Goal: Task Accomplishment & Management: Manage account settings

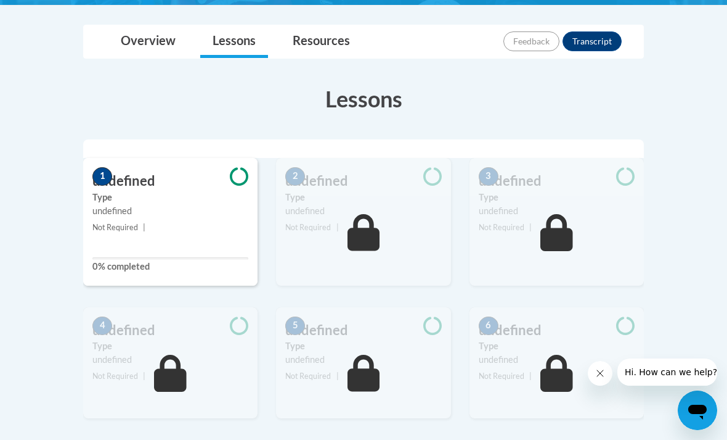
scroll to position [93, 0]
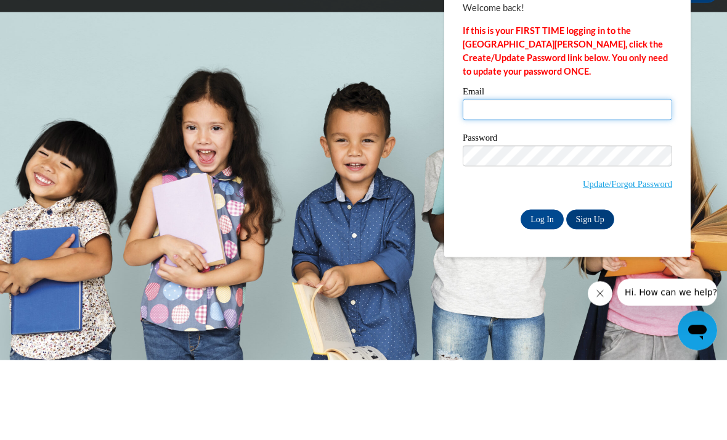
type input "amiyah.carter@drewcharterschool.org"
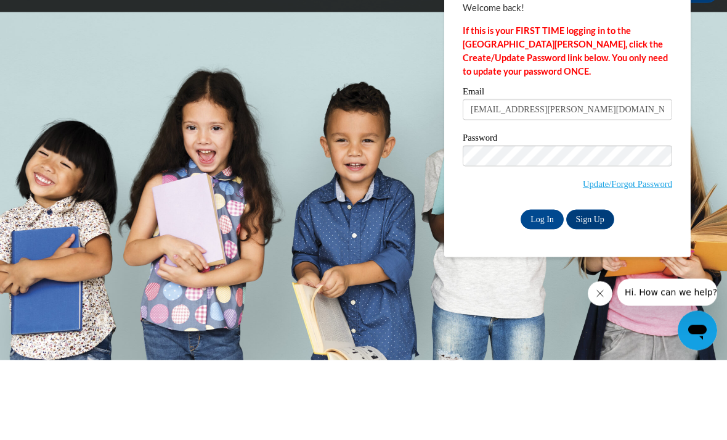
click at [542, 289] on input "Log In" at bounding box center [542, 299] width 43 height 20
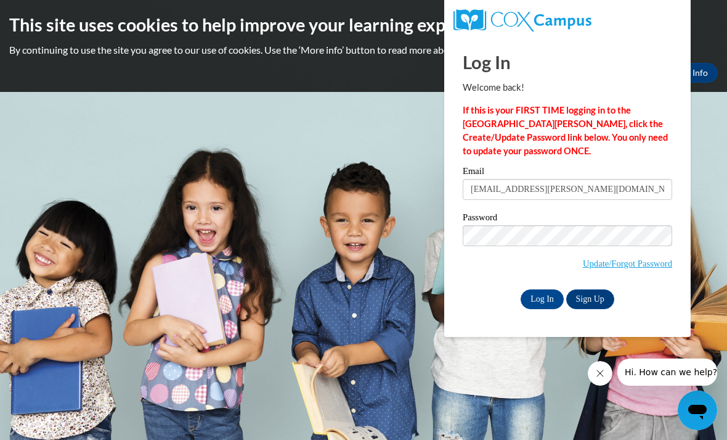
click at [549, 302] on input "Log In" at bounding box center [542, 299] width 43 height 20
